Goal: Task Accomplishment & Management: Complete application form

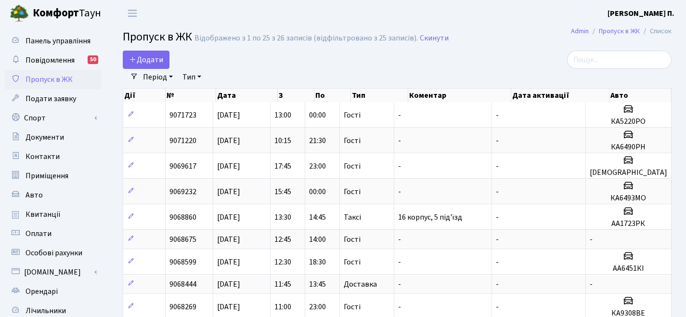
select select "25"
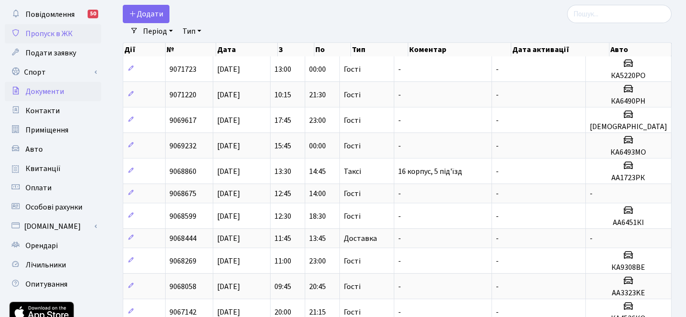
scroll to position [48, 0]
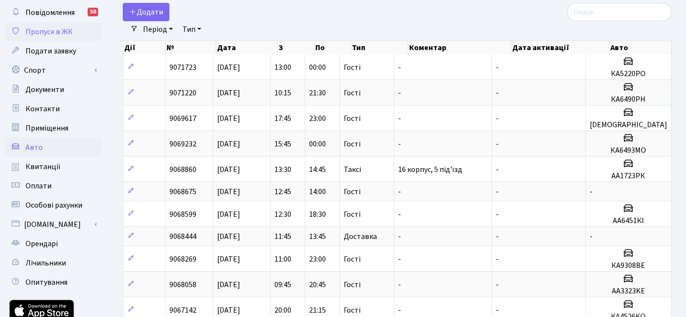
click at [65, 143] on link "Авто" at bounding box center [53, 147] width 96 height 19
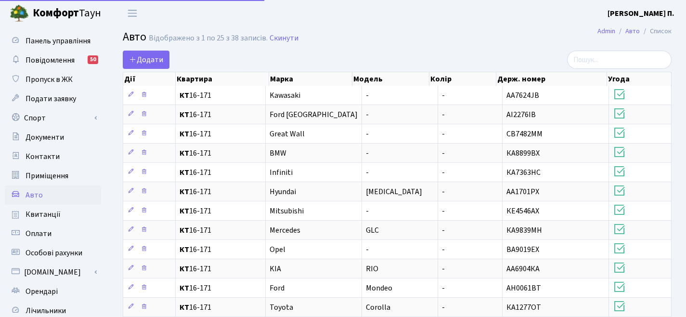
select select "25"
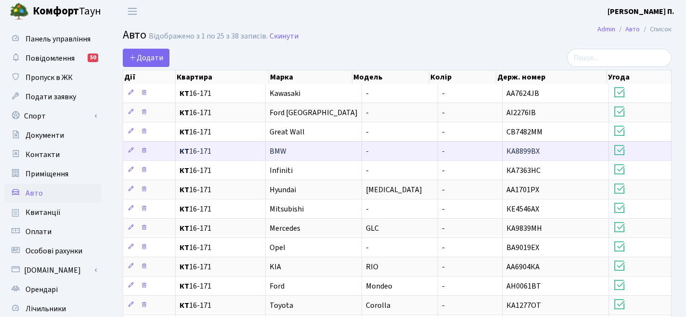
scroll to position [4, 0]
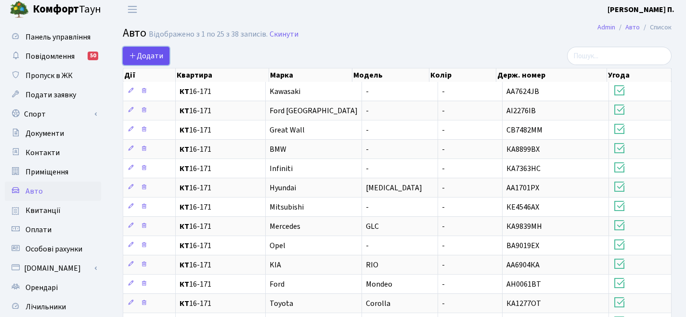
click at [161, 61] on link "Додати" at bounding box center [146, 56] width 47 height 18
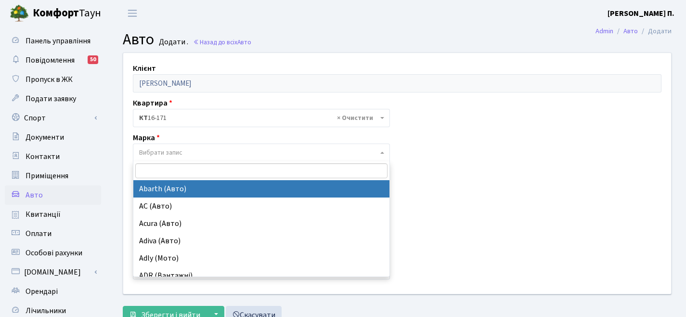
click at [260, 151] on span "Вибрати запис" at bounding box center [258, 153] width 239 height 10
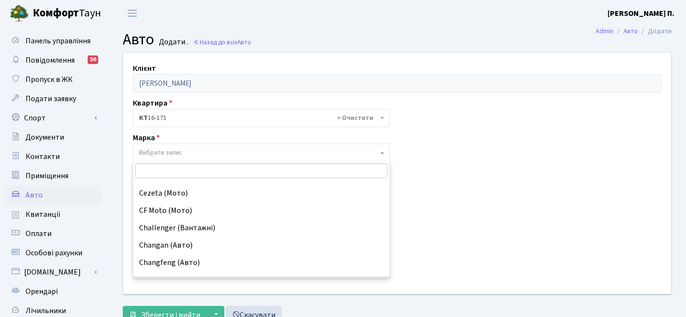
scroll to position [1435, 0]
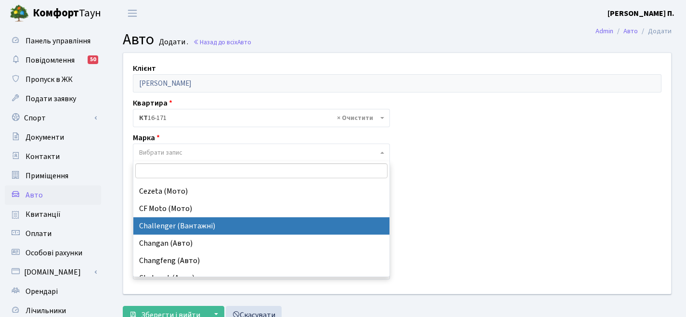
click at [130, 217] on div "Держ. номер Без пробілів та "лапок", тільки латиницею" at bounding box center [261, 223] width 271 height 44
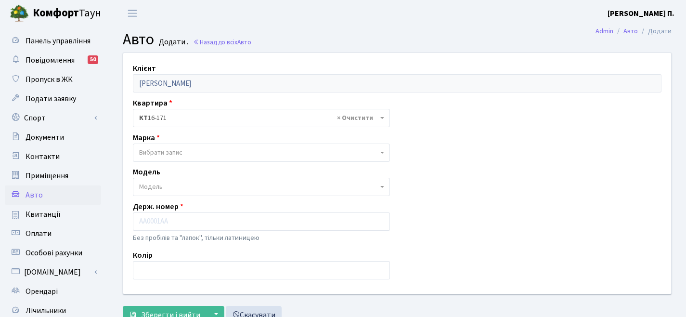
click at [186, 189] on span "Модель" at bounding box center [258, 187] width 239 height 10
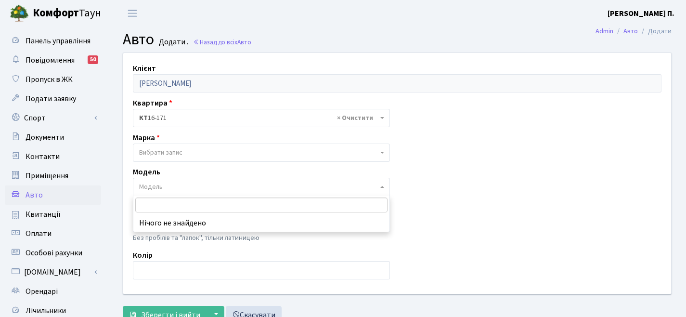
click at [186, 189] on span "Модель" at bounding box center [258, 187] width 239 height 10
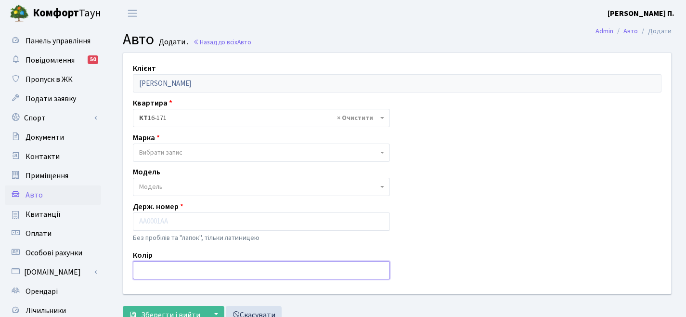
click at [166, 264] on input "text" at bounding box center [261, 270] width 257 height 18
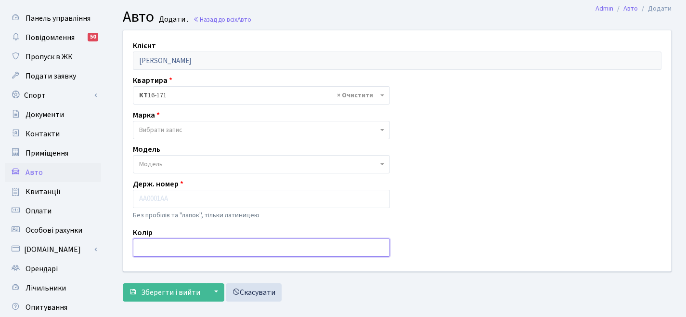
scroll to position [25, 0]
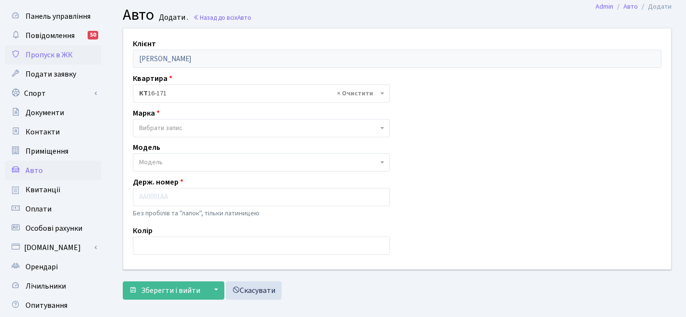
click at [59, 58] on span "Пропуск в ЖК" at bounding box center [48, 55] width 47 height 11
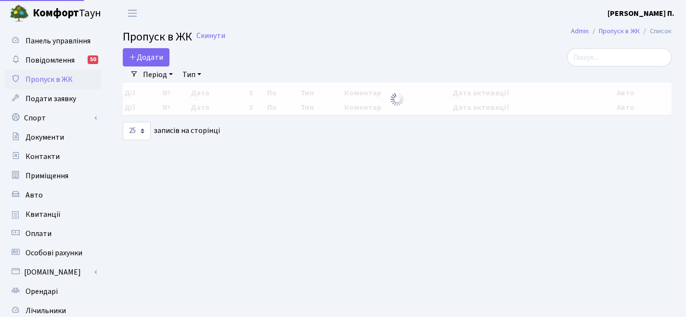
select select "25"
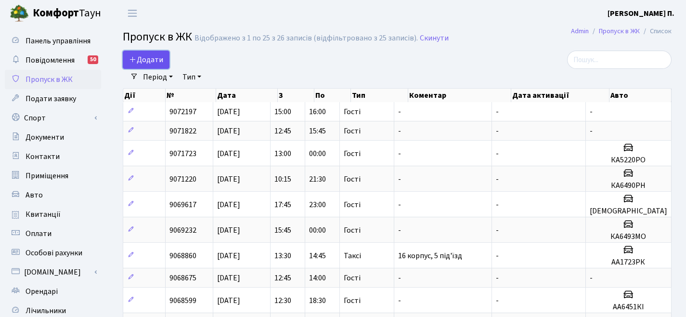
click at [128, 58] on link "Додати" at bounding box center [146, 60] width 47 height 18
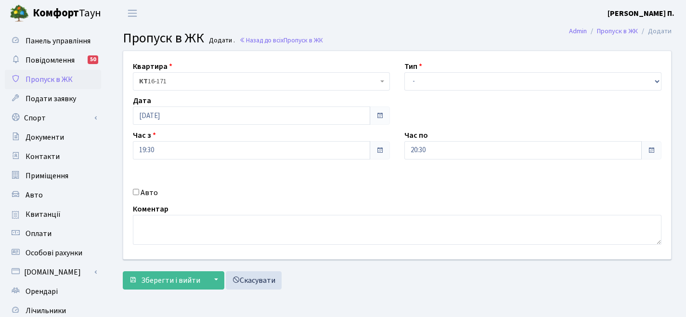
click at [146, 192] on label "Авто" at bounding box center [148, 193] width 17 height 12
click at [139, 192] on input "Авто" at bounding box center [136, 192] width 6 height 6
checkbox input "true"
click at [479, 181] on input "text" at bounding box center [532, 184] width 257 height 18
type input "КА5220РО"
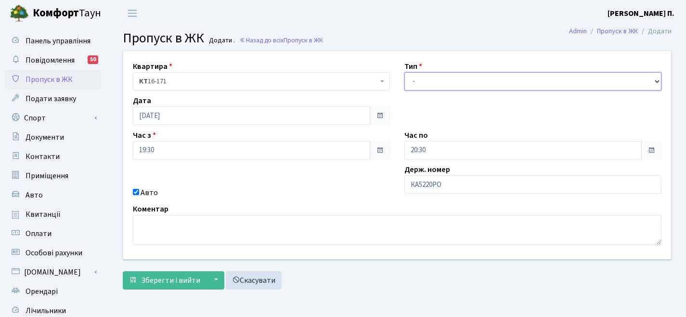
click at [519, 80] on select "- Доставка Таксі Гості Сервіс" at bounding box center [532, 81] width 257 height 18
select select "3"
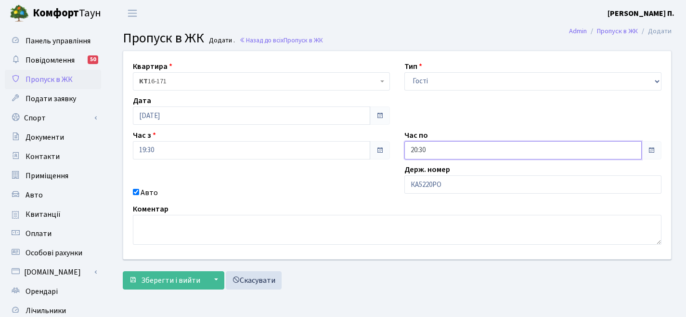
click at [454, 152] on input "20:30" at bounding box center [522, 150] width 237 height 18
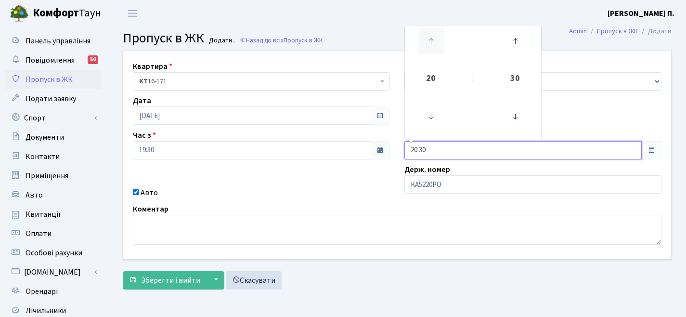
click at [438, 39] on icon at bounding box center [431, 41] width 26 height 26
click at [432, 113] on icon at bounding box center [431, 116] width 26 height 26
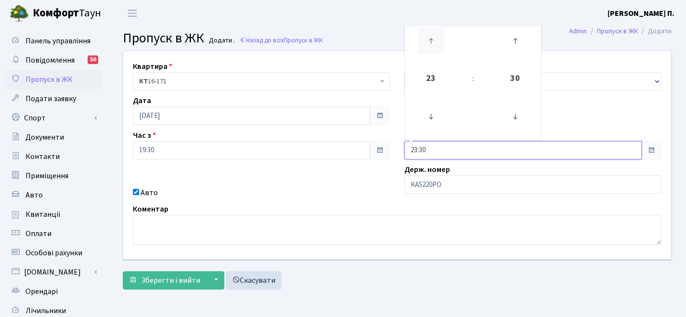
click at [428, 45] on icon at bounding box center [431, 41] width 26 height 26
type input "00:30"
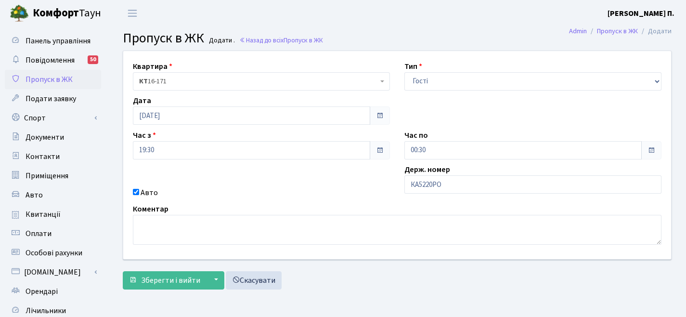
click at [216, 261] on form "Квартира <b>КТ</b>&nbsp;&nbsp;&nbsp;&nbsp;16-171 КТ 16-171 Тип - Доставка Таксі…" at bounding box center [397, 170] width 548 height 239
click at [193, 279] on span "Зберегти і вийти" at bounding box center [170, 280] width 59 height 11
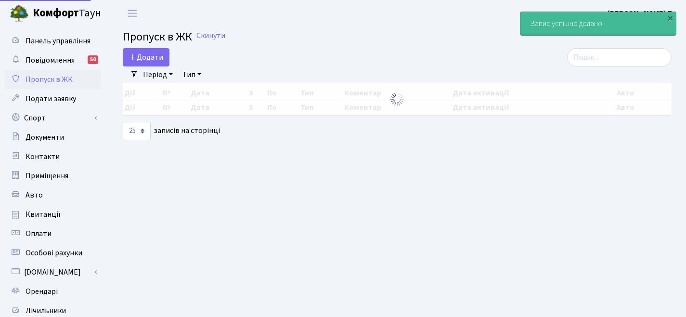
select select "25"
